Goal: Check status: Check status

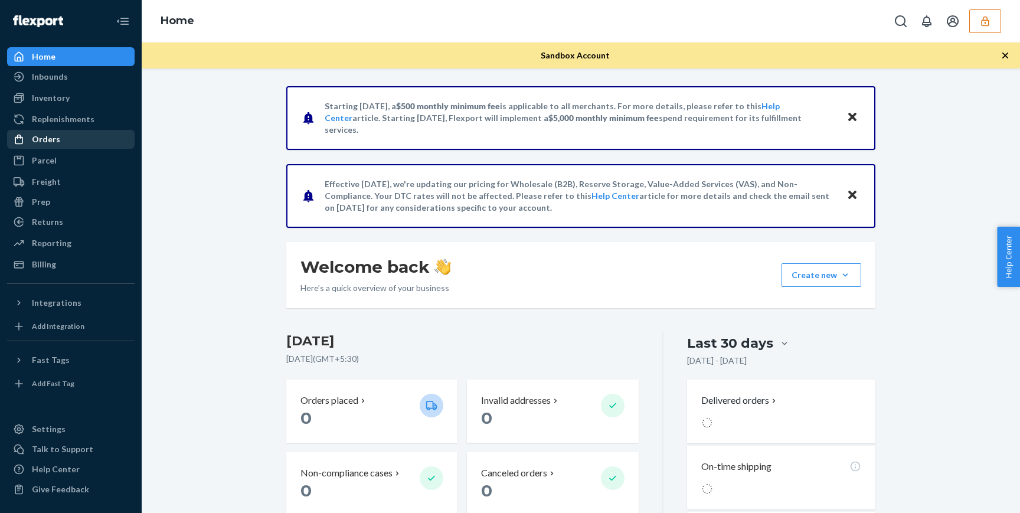
click at [73, 136] on div "Orders" at bounding box center [70, 139] width 125 height 17
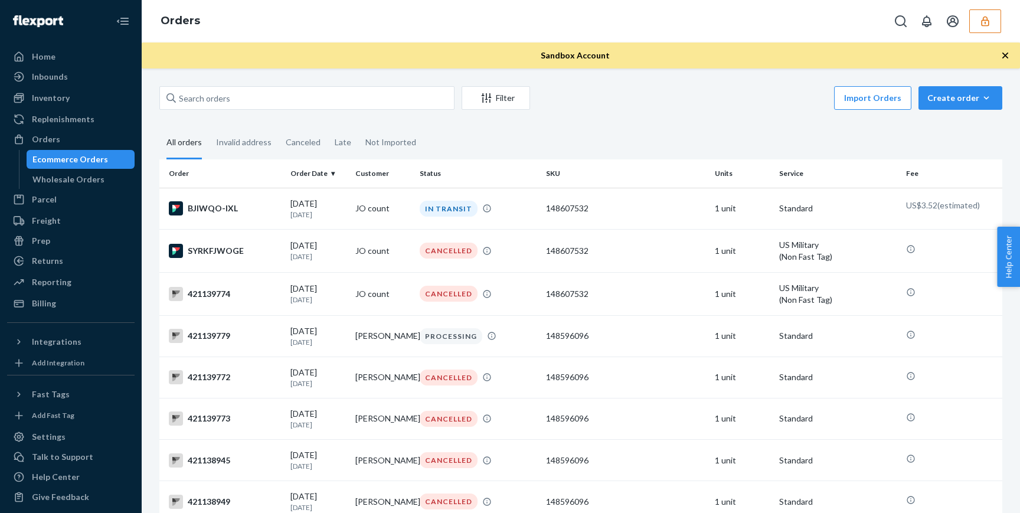
click at [969, 14] on div at bounding box center [945, 21] width 112 height 24
click at [981, 15] on icon "button" at bounding box center [986, 21] width 12 height 12
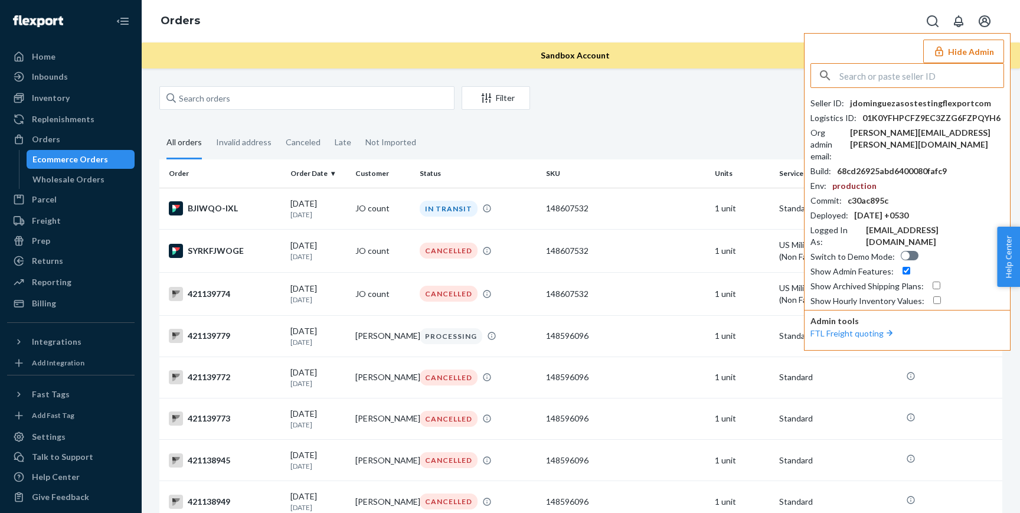
click at [984, 57] on button "Hide Admin" at bounding box center [964, 52] width 81 height 24
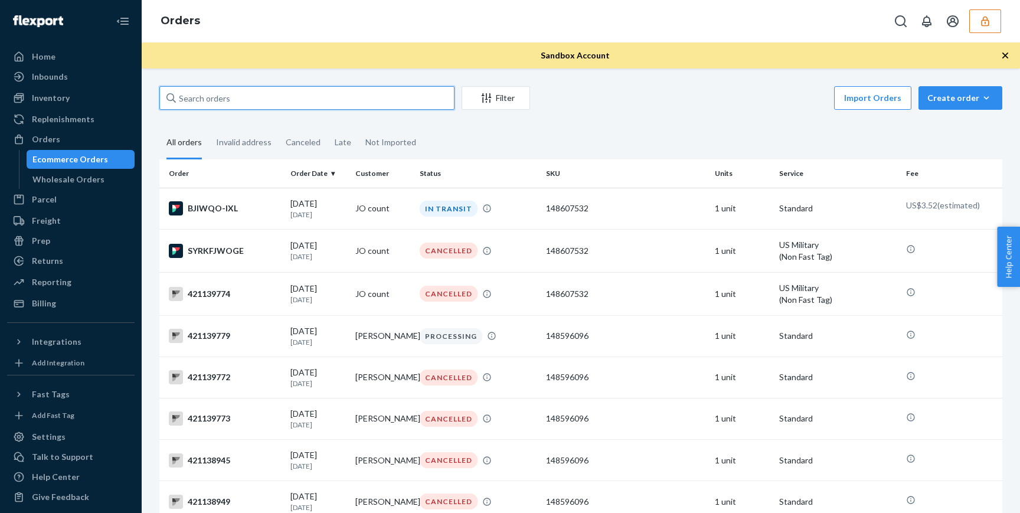
click at [394, 100] on input "text" at bounding box center [306, 98] width 295 height 24
paste input "42113555"
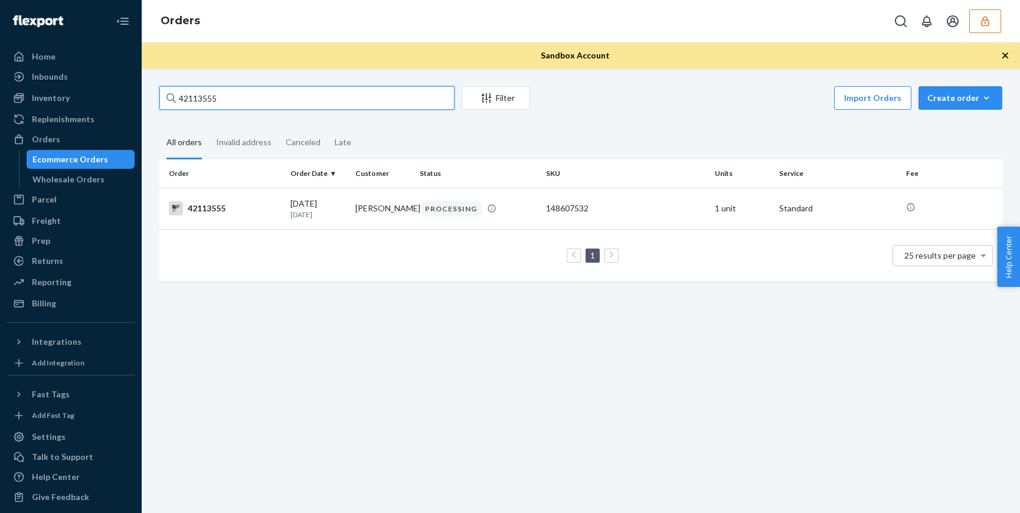
type input "42113555"
click at [981, 20] on icon "button" at bounding box center [986, 21] width 12 height 12
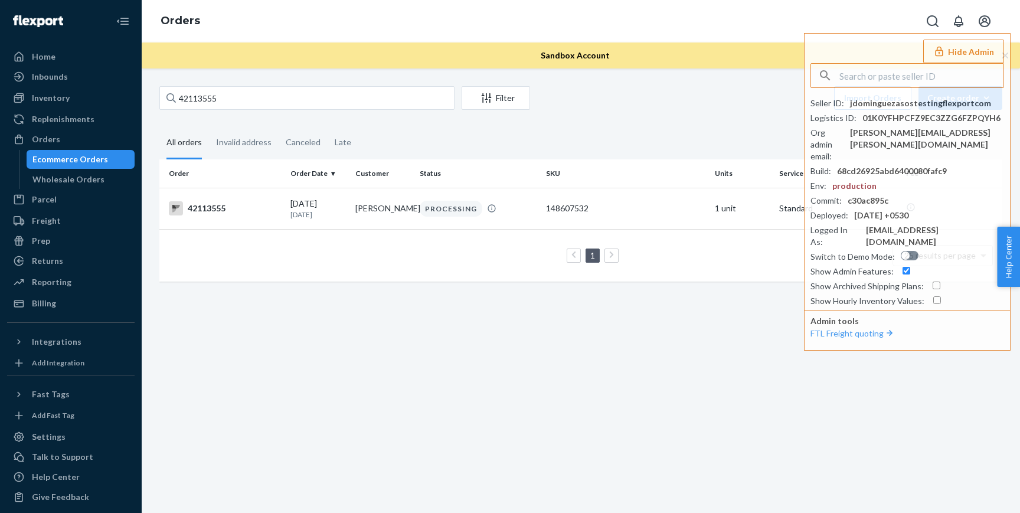
paste input "sarahcunninghamasoscom"
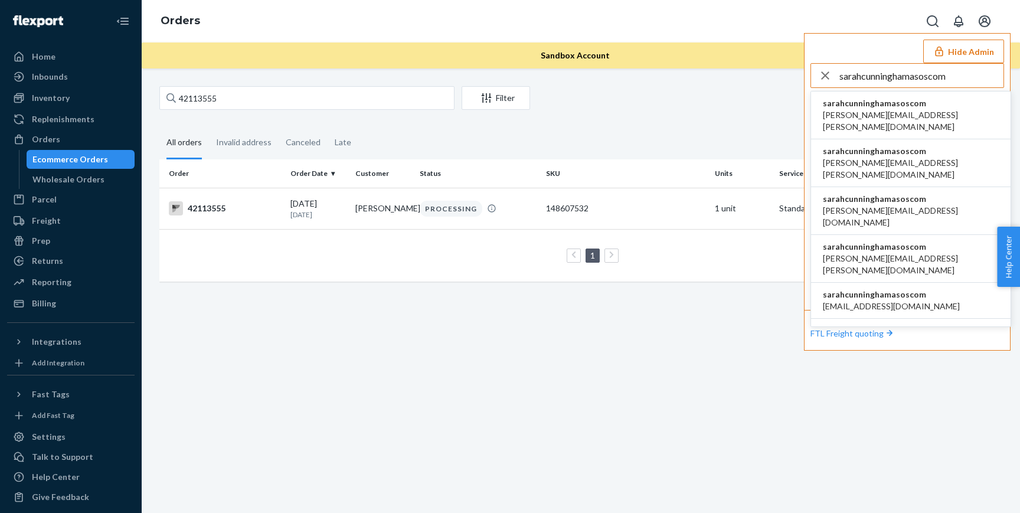
type input "sarahcunninghamasoscom"
click at [892, 107] on span "sarahcunninghamasoscom" at bounding box center [911, 103] width 176 height 12
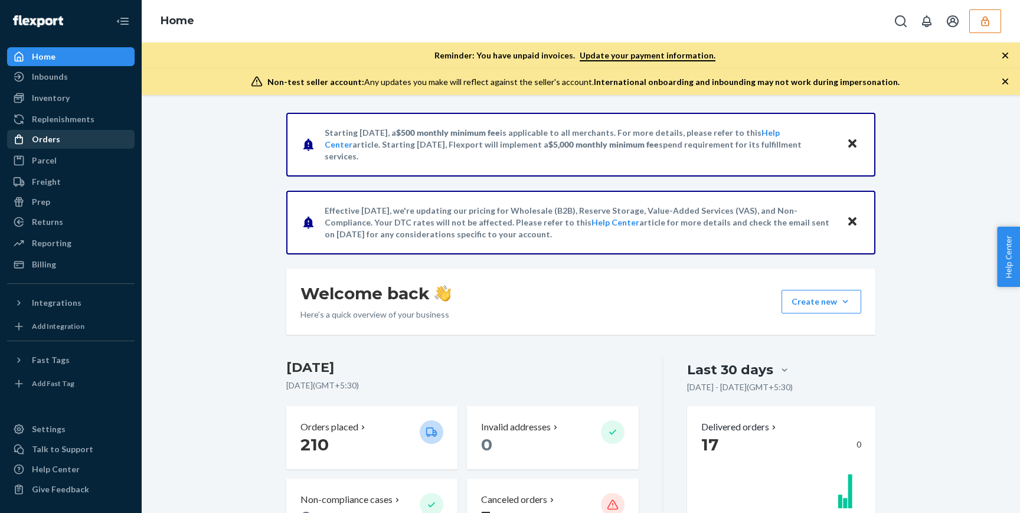
click at [58, 145] on div "Orders" at bounding box center [70, 139] width 125 height 17
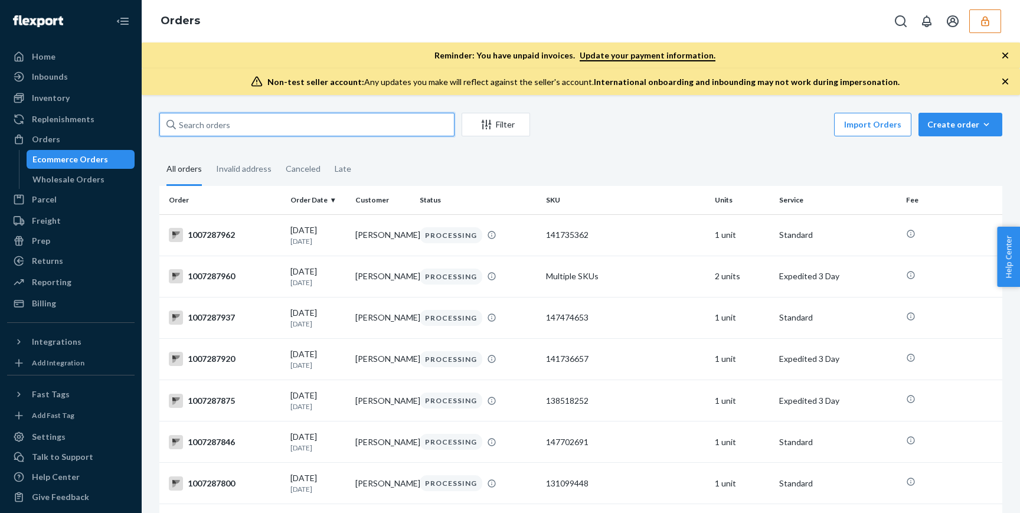
click at [332, 131] on input "text" at bounding box center [306, 125] width 295 height 24
paste input "1007238797"
type input "1007238797"
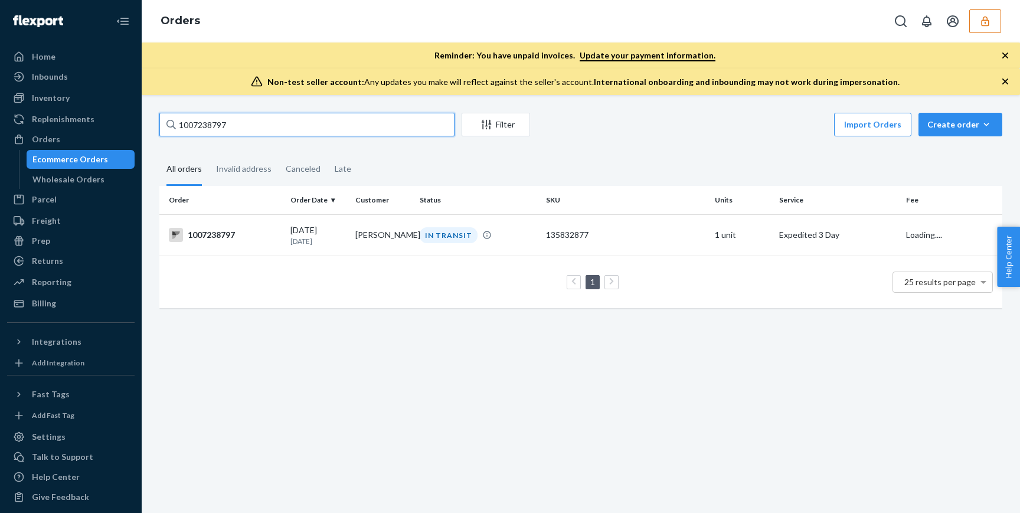
click at [322, 128] on input "1007238797" at bounding box center [306, 125] width 295 height 24
